Goal: Task Accomplishment & Management: Complete application form

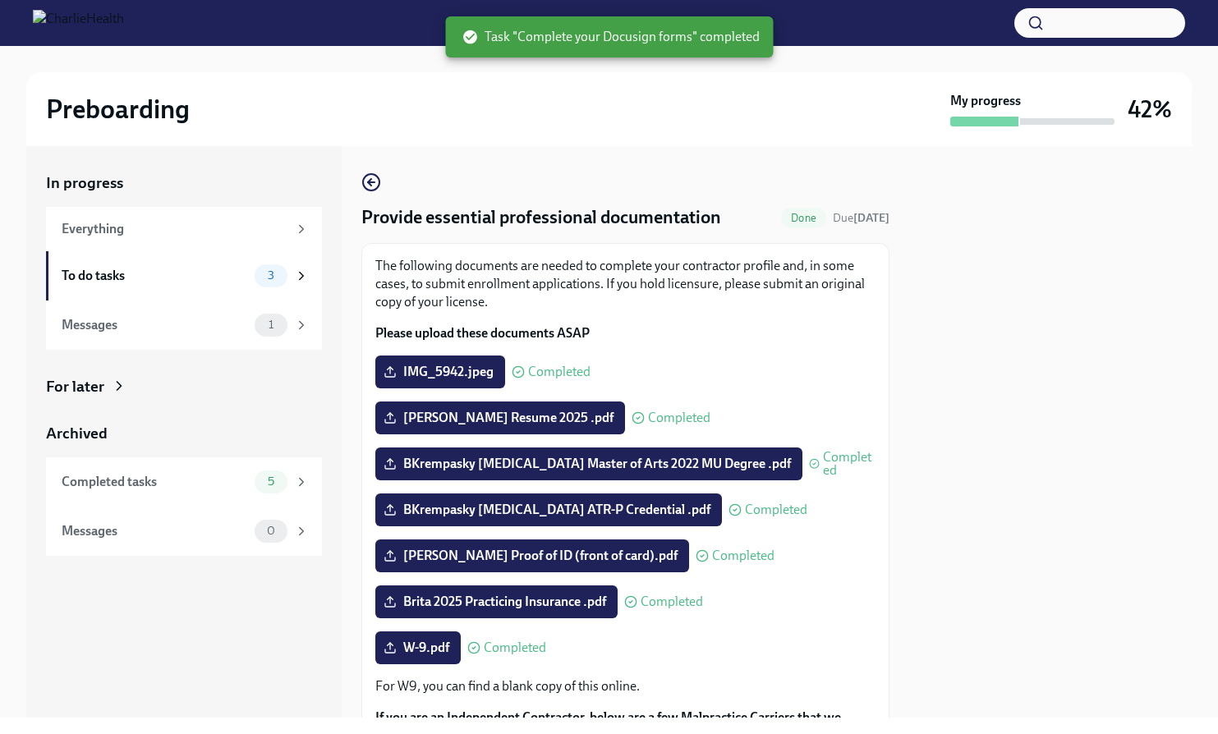
click at [692, 138] on div "Preboarding My progress 42%" at bounding box center [609, 109] width 1166 height 74
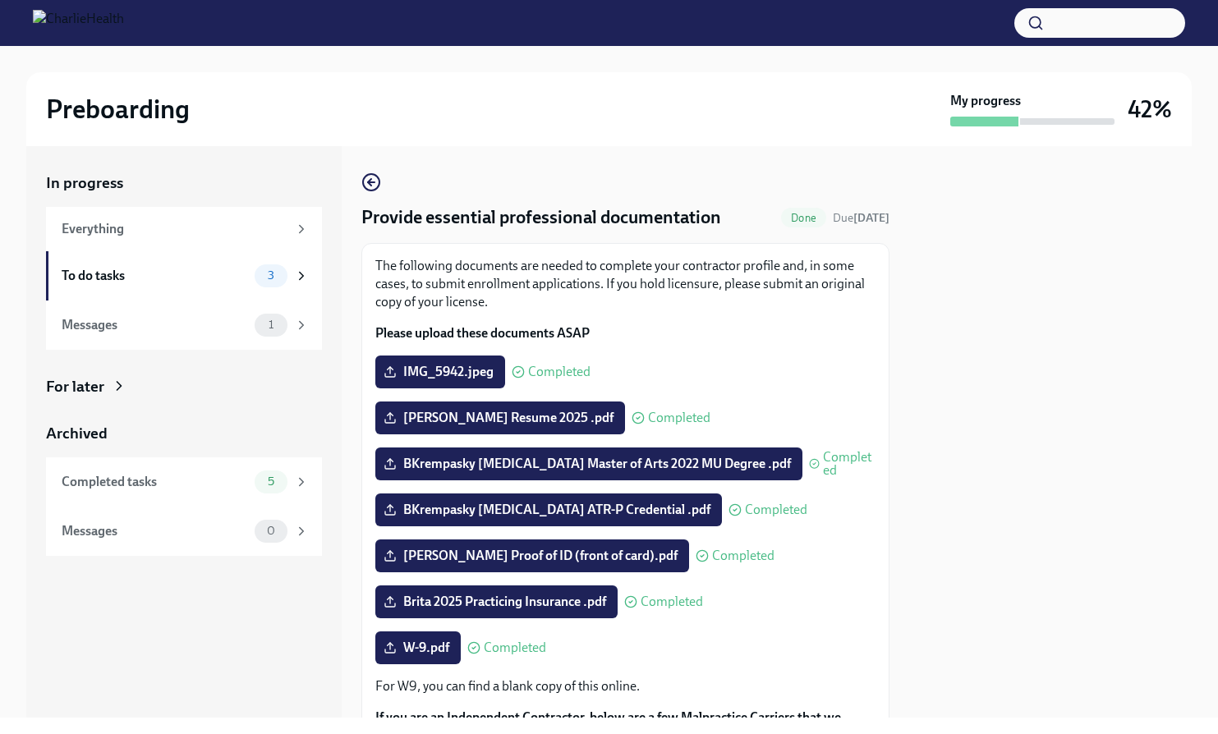
click at [687, 140] on div "Preboarding My progress 42%" at bounding box center [609, 109] width 1166 height 74
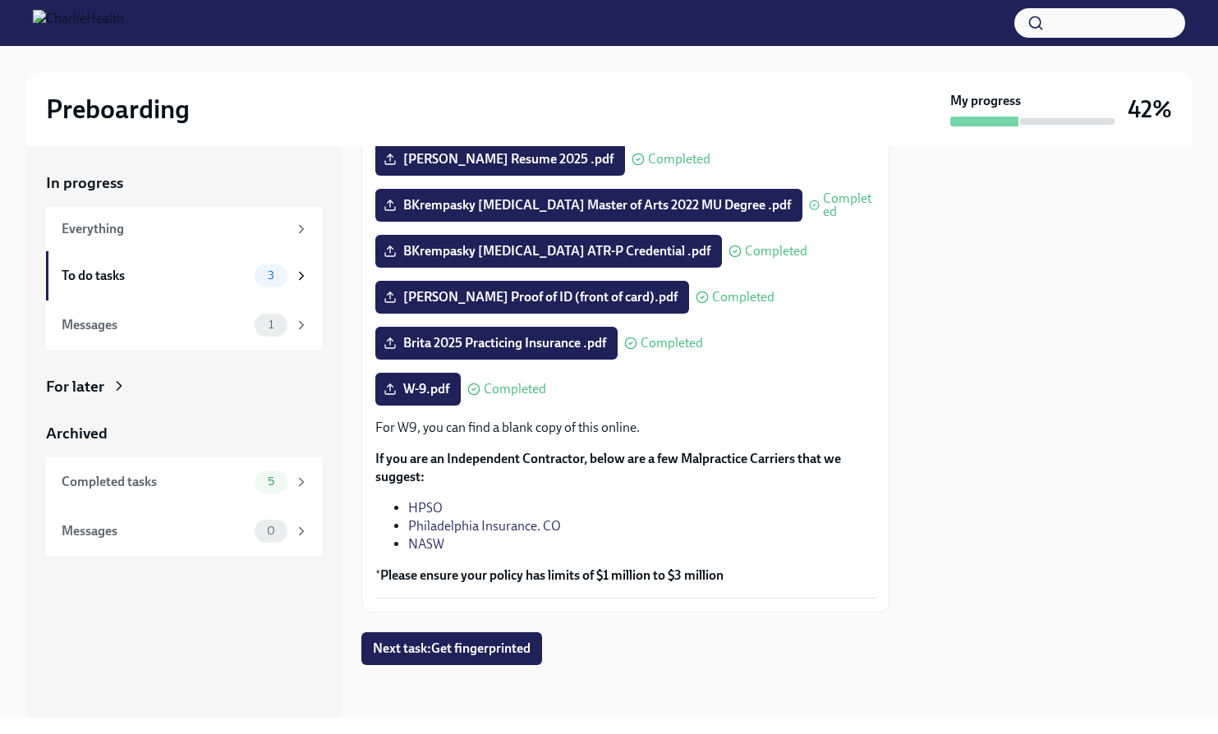
scroll to position [260, 0]
click at [462, 641] on span "Next task : Get fingerprinted" at bounding box center [452, 649] width 158 height 16
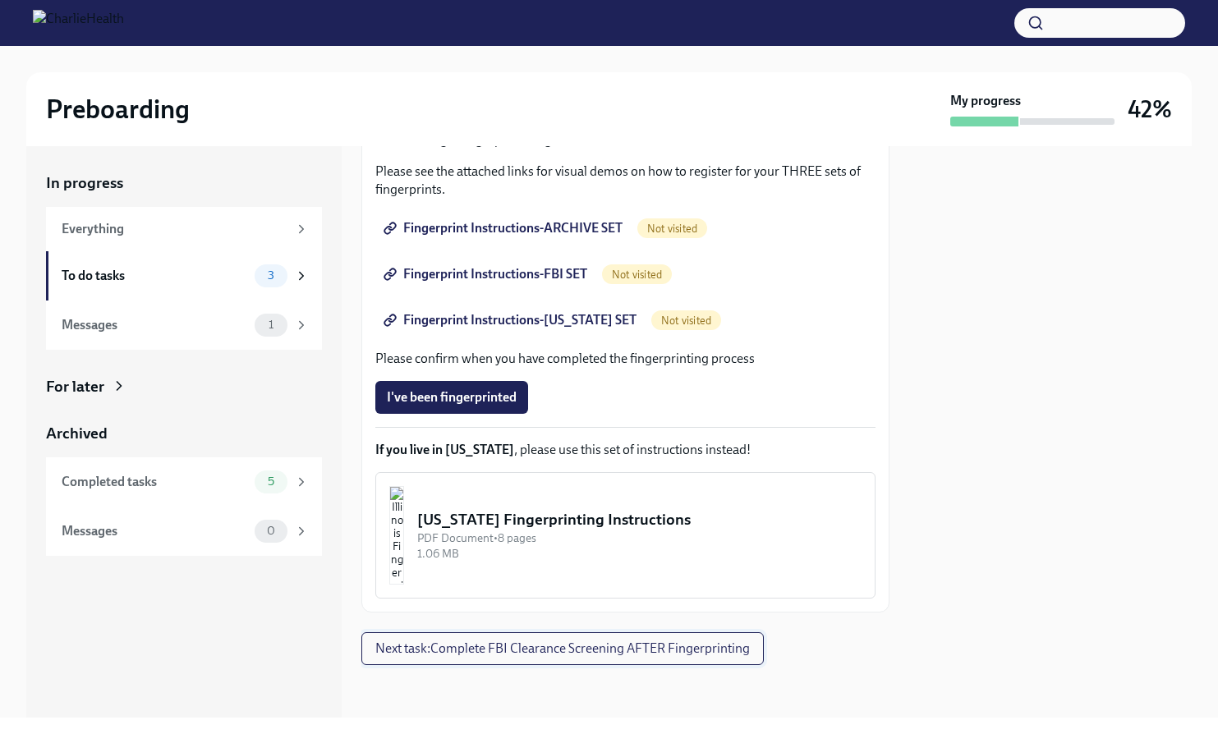
scroll to position [278, 0]
click at [520, 646] on span "Next task : Complete FBI Clearance Screening AFTER Fingerprinting" at bounding box center [562, 649] width 375 height 16
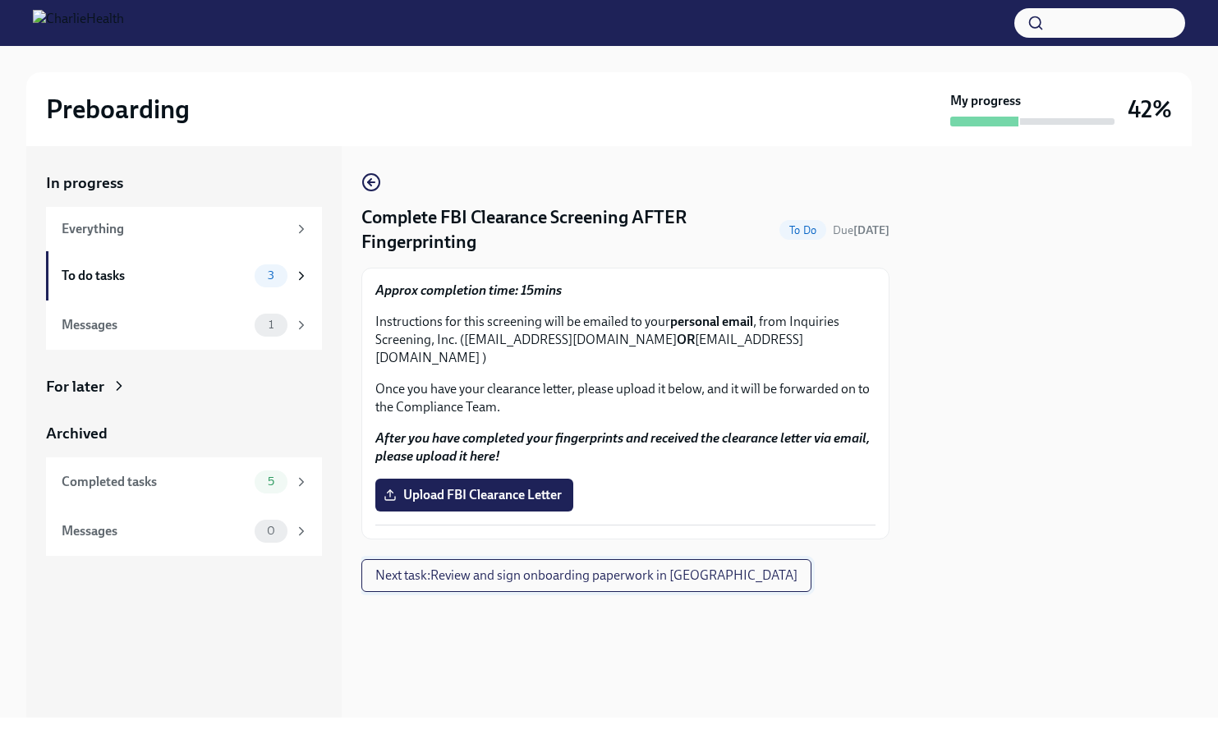
click at [494, 568] on span "Next task : Review and sign onboarding paperwork in [GEOGRAPHIC_DATA]" at bounding box center [586, 576] width 422 height 16
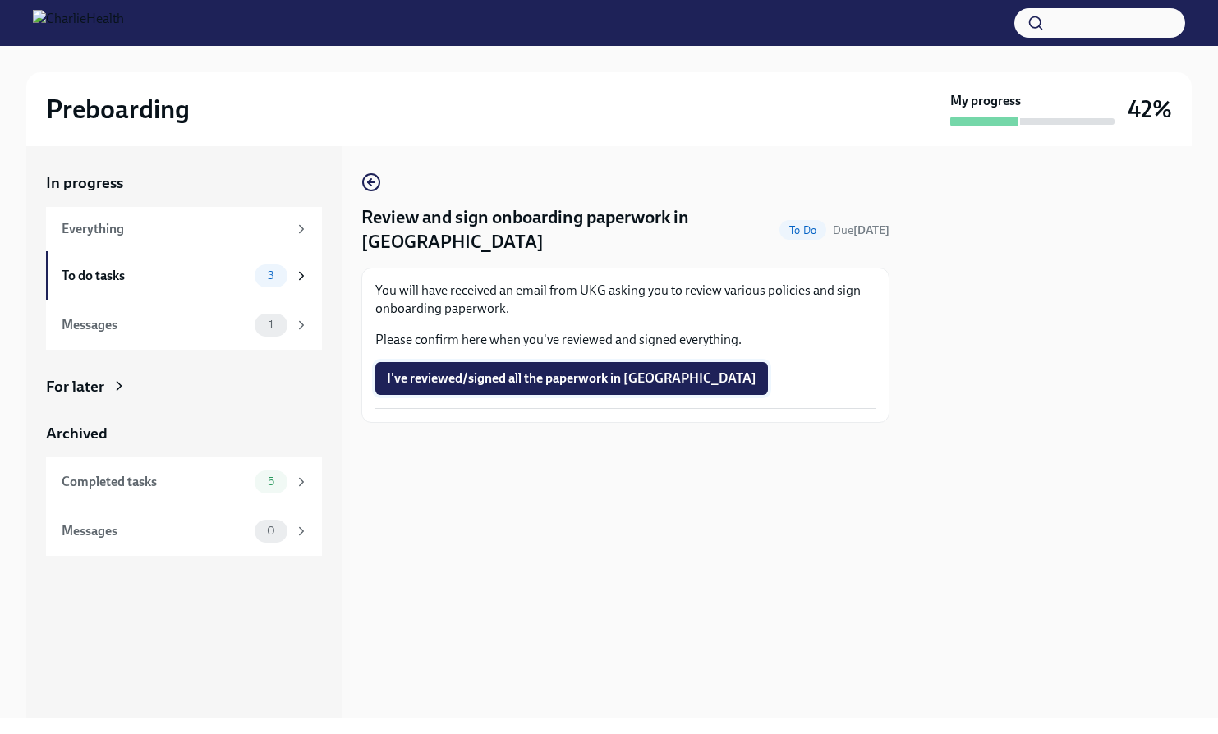
click at [600, 370] on span "I've reviewed/signed all the paperwork in [GEOGRAPHIC_DATA]" at bounding box center [572, 378] width 370 height 16
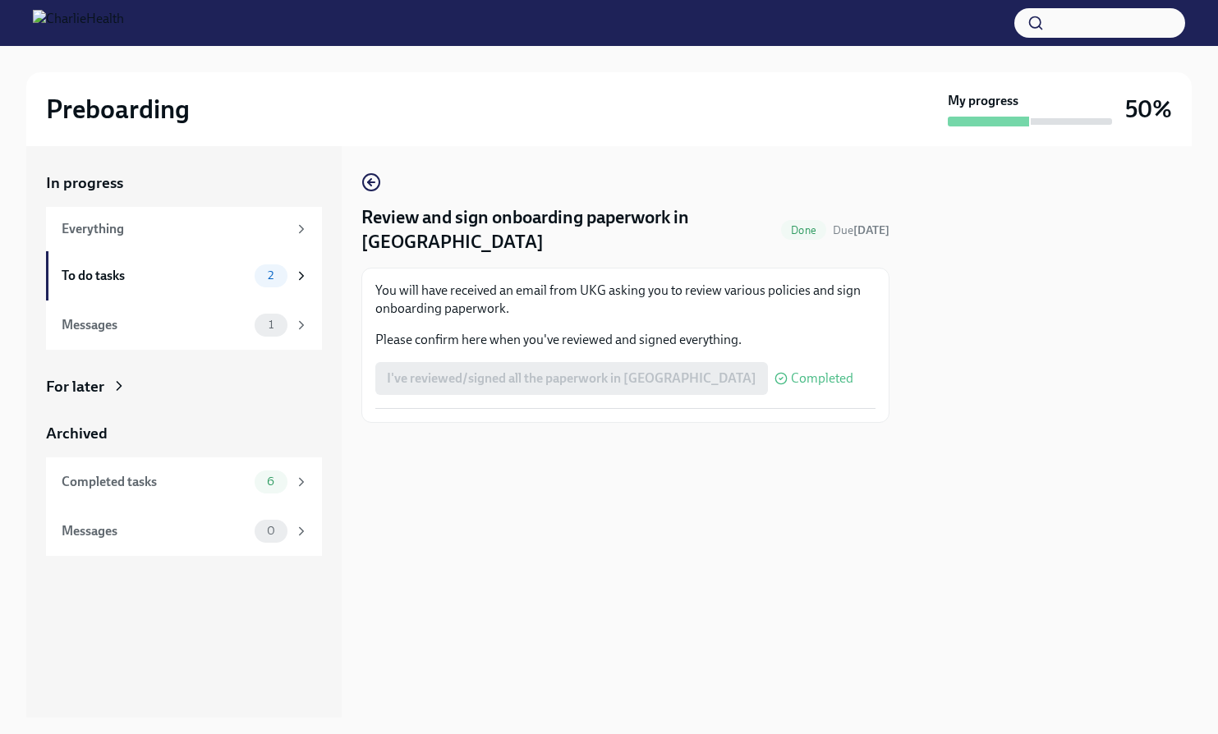
click at [784, 224] on span "Done" at bounding box center [803, 230] width 45 height 12
click at [374, 181] on icon "button" at bounding box center [371, 182] width 20 height 20
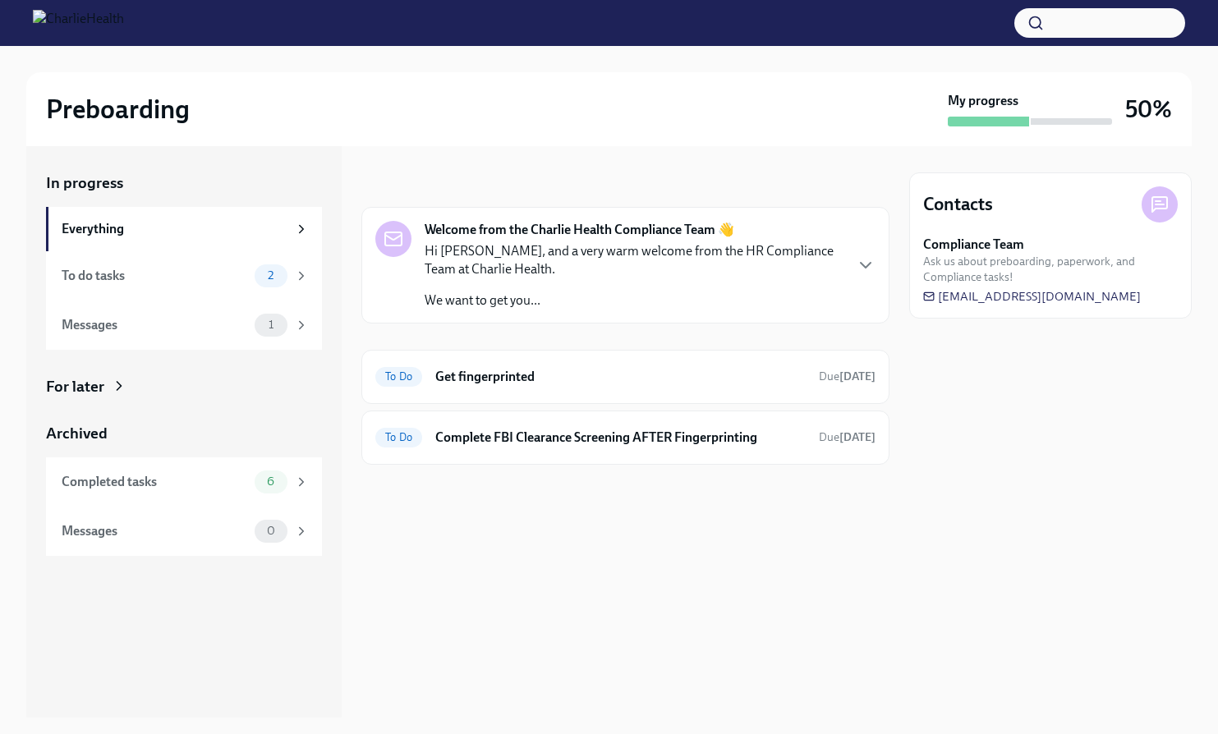
click at [686, 297] on p "We want to get you..." at bounding box center [634, 301] width 418 height 18
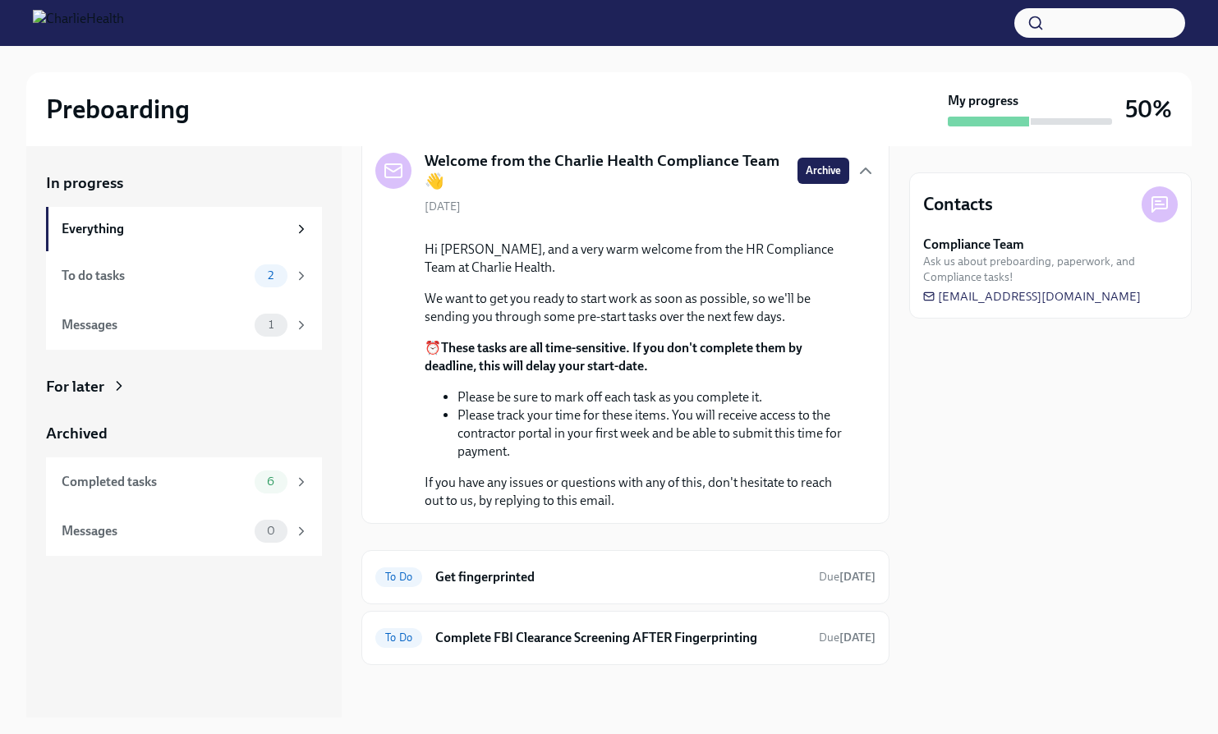
scroll to position [191, 0]
click at [148, 484] on div "Completed tasks" at bounding box center [155, 482] width 186 height 18
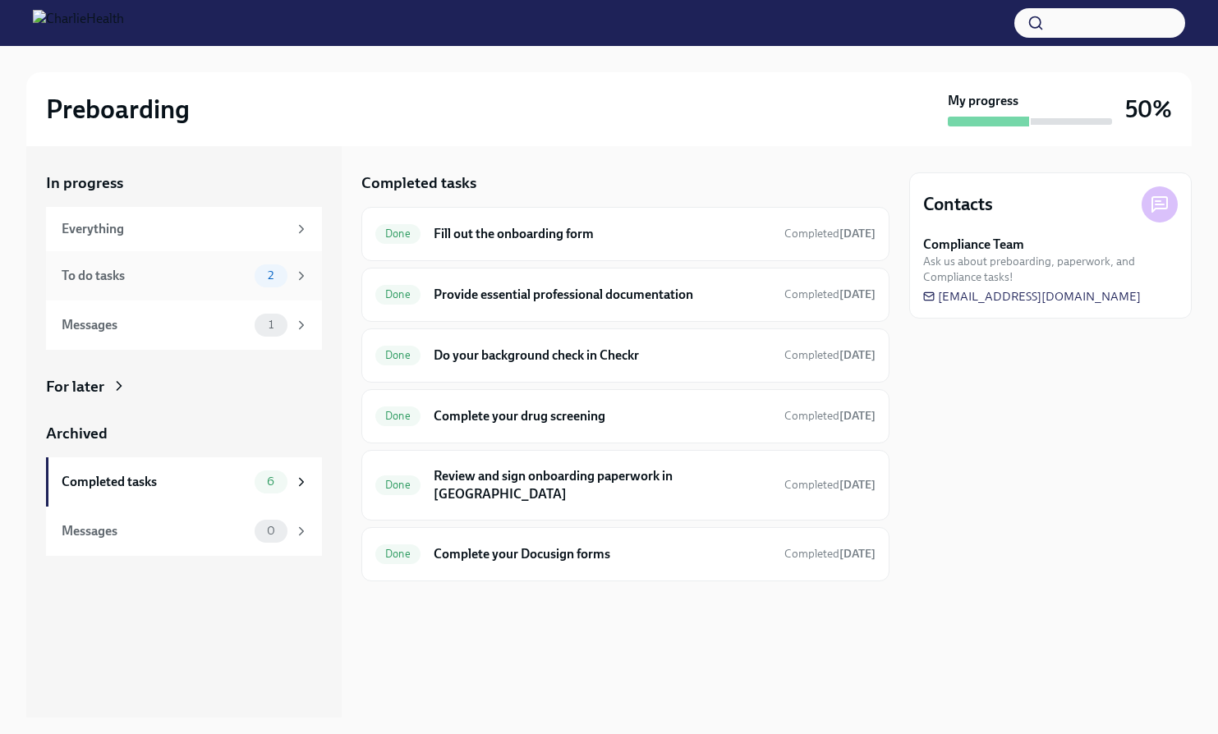
click at [222, 274] on div "To do tasks" at bounding box center [155, 276] width 186 height 18
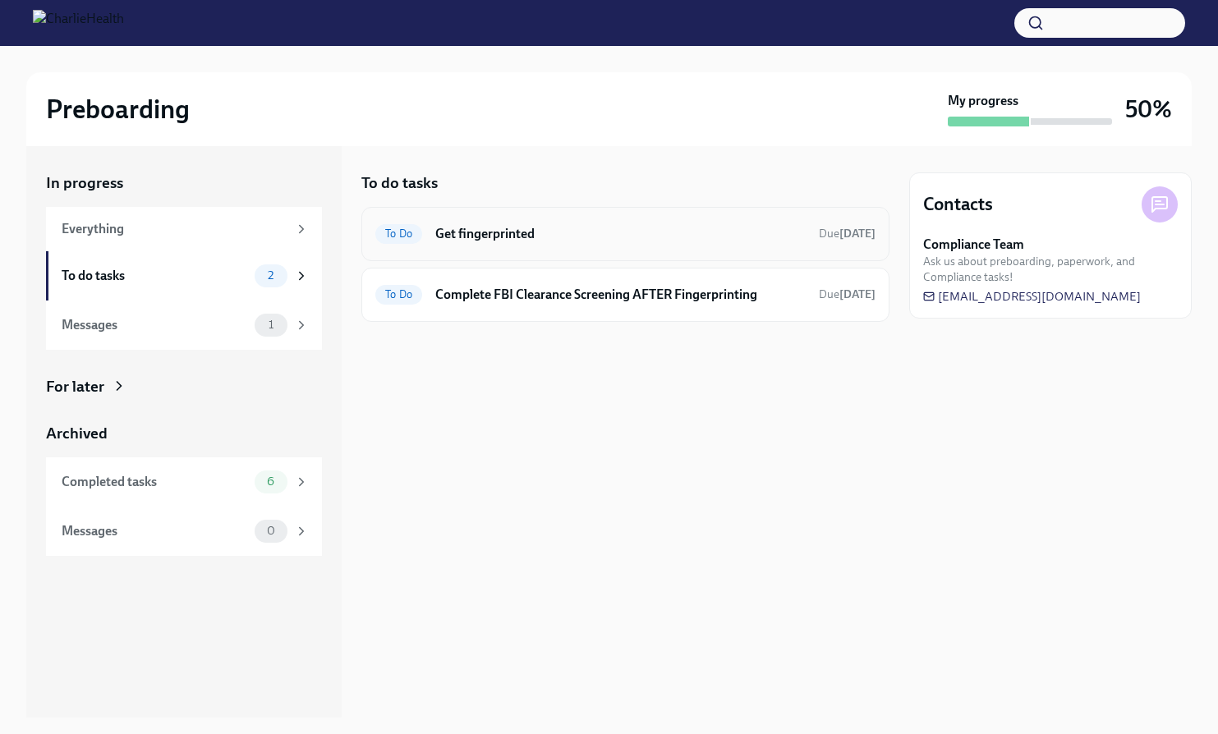
click at [547, 238] on h6 "Get fingerprinted" at bounding box center [620, 234] width 370 height 18
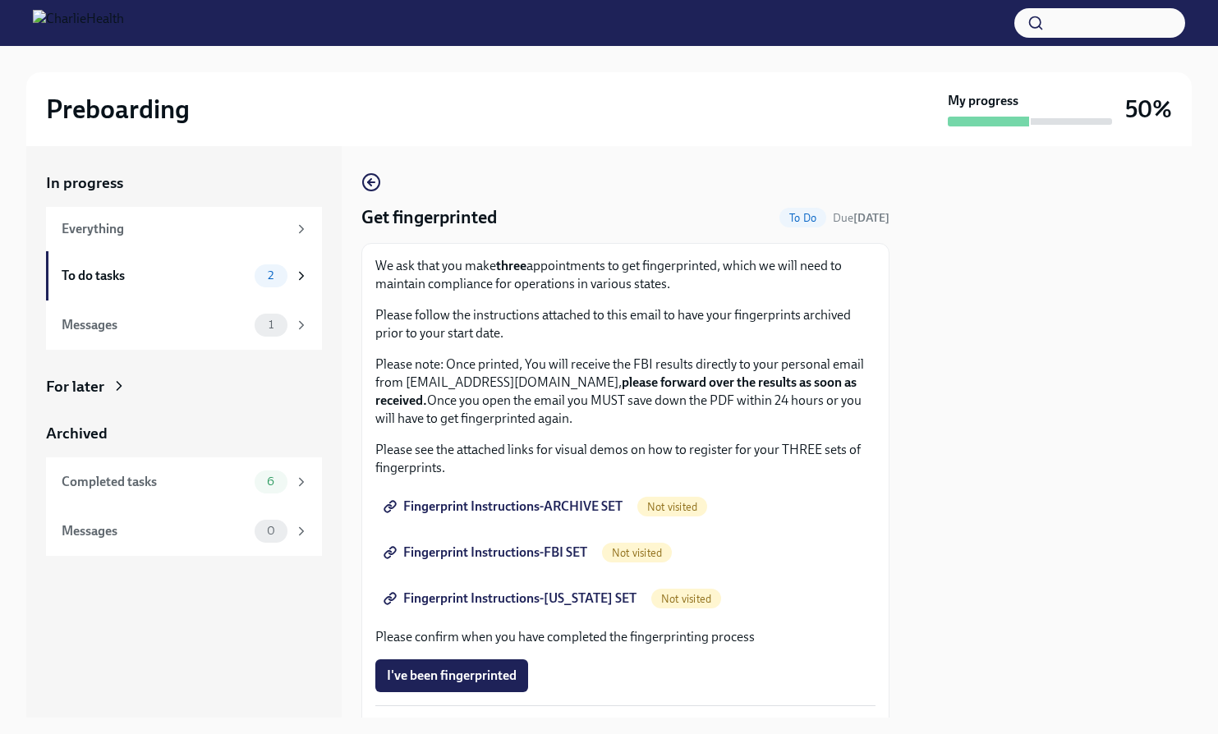
click at [480, 505] on span "Fingerprint Instructions-ARCHIVE SET" at bounding box center [505, 507] width 236 height 16
click at [642, 500] on icon at bounding box center [647, 506] width 13 height 13
click at [663, 500] on span "Completed" at bounding box center [688, 506] width 62 height 13
click at [576, 503] on span "Fingerprint Instructions-ARCHIVE SET" at bounding box center [505, 507] width 236 height 16
